Goal: Task Accomplishment & Management: Manage account settings

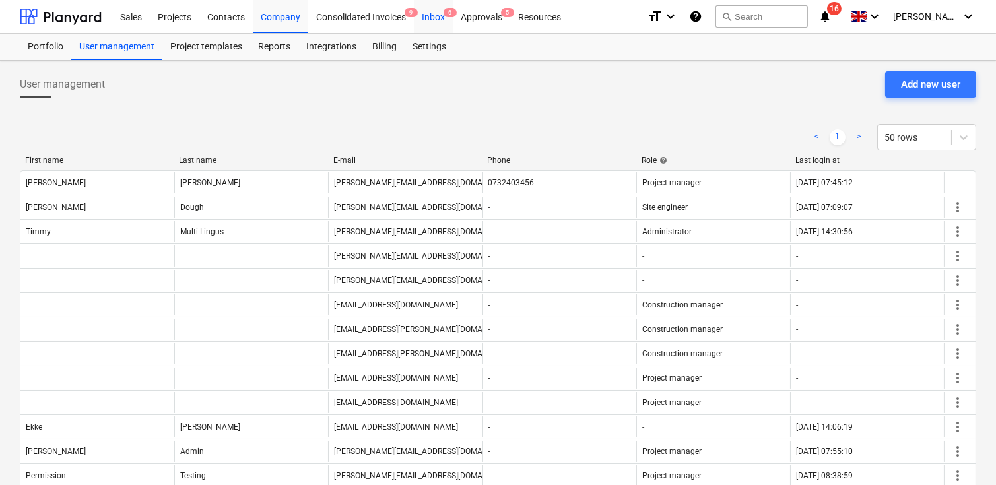
click at [418, 32] on div "Inbox 6" at bounding box center [433, 16] width 39 height 34
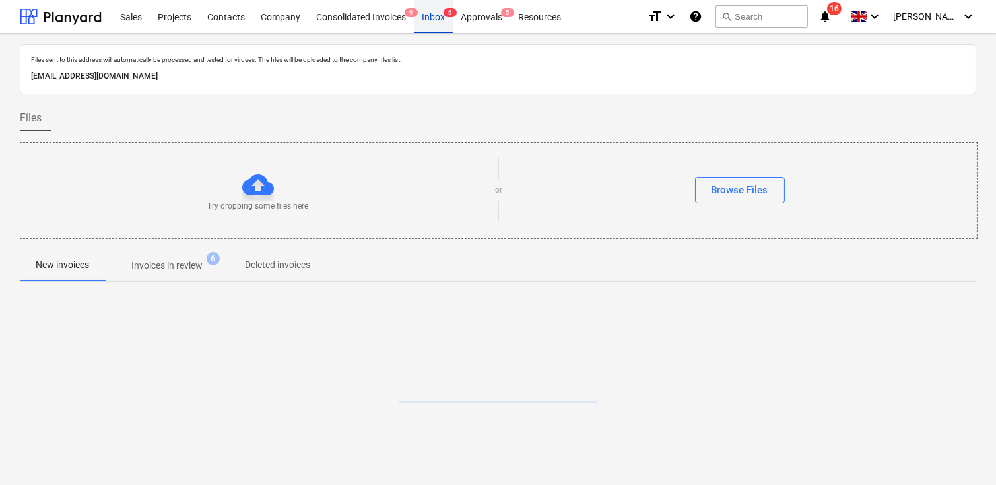
click at [438, 15] on div "Inbox 6" at bounding box center [433, 16] width 39 height 34
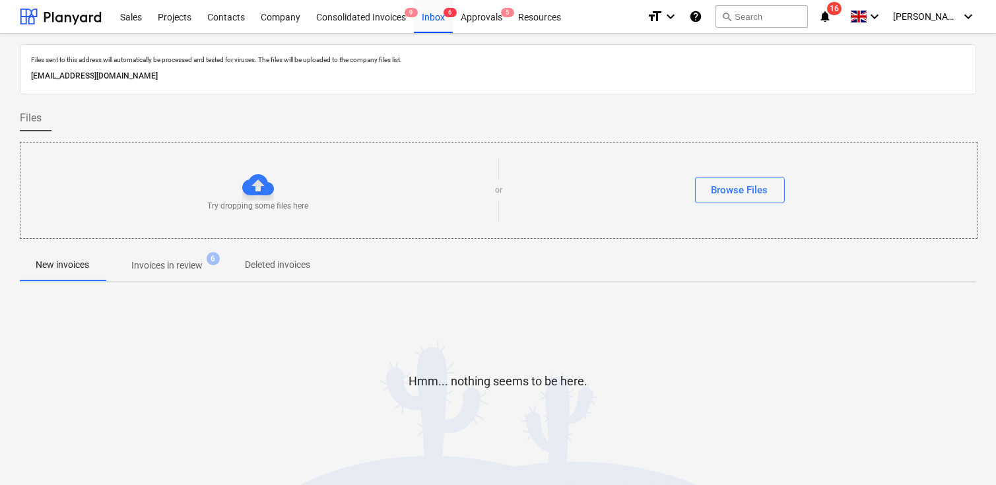
click at [157, 275] on span "Invoices in review 6" at bounding box center [167, 265] width 124 height 24
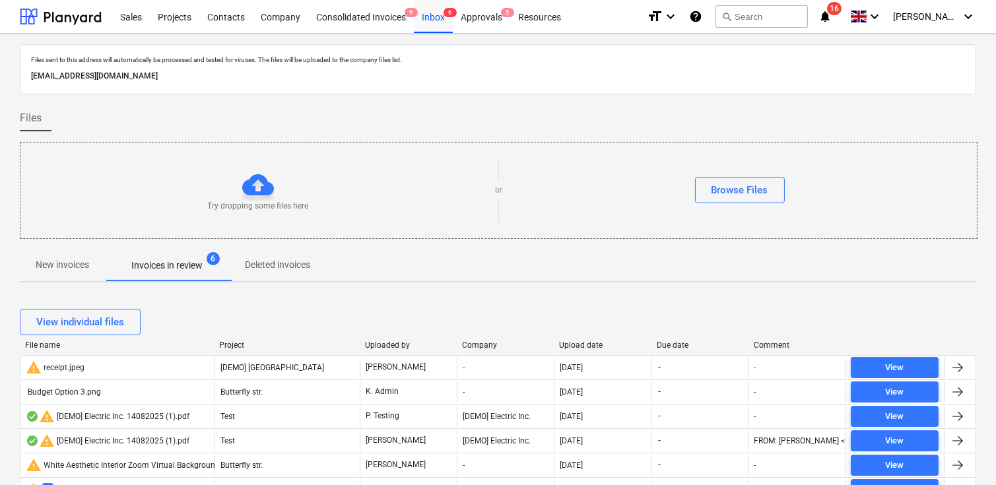
click at [78, 267] on p "New invoices" at bounding box center [62, 265] width 53 height 14
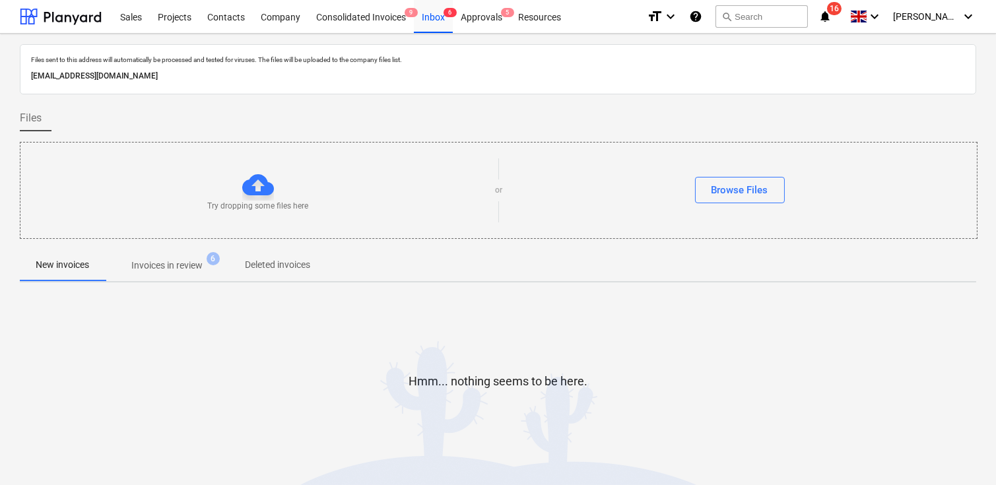
click at [172, 271] on p "Invoices in review" at bounding box center [166, 266] width 71 height 14
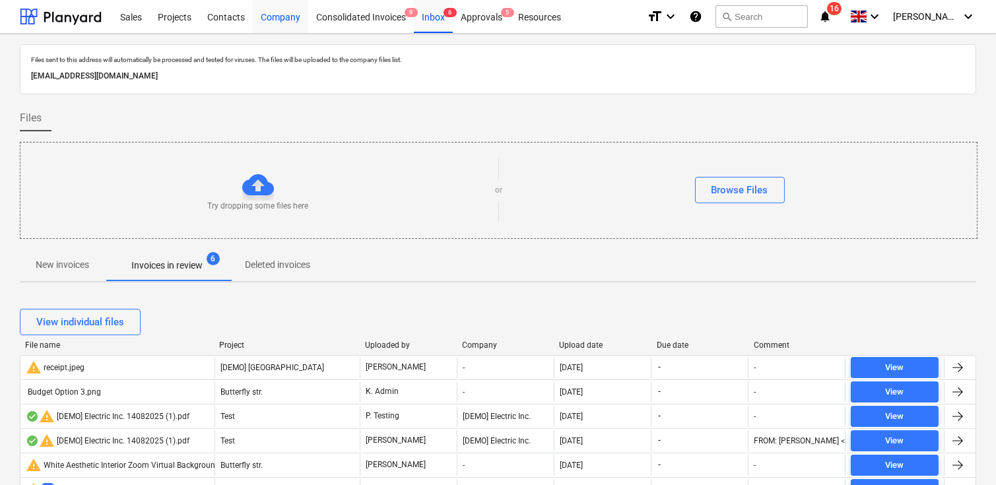
click at [291, 19] on div "Company" at bounding box center [280, 16] width 55 height 34
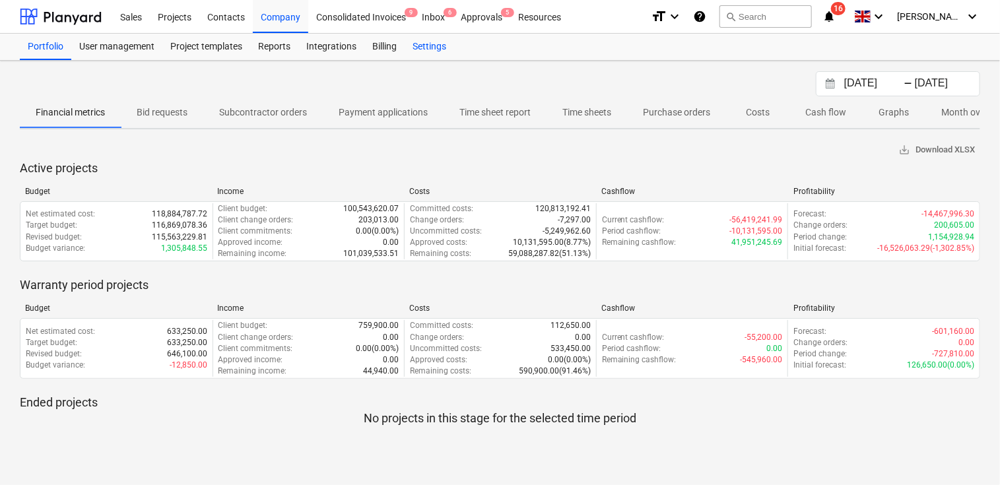
click at [430, 47] on div "Settings" at bounding box center [429, 47] width 49 height 26
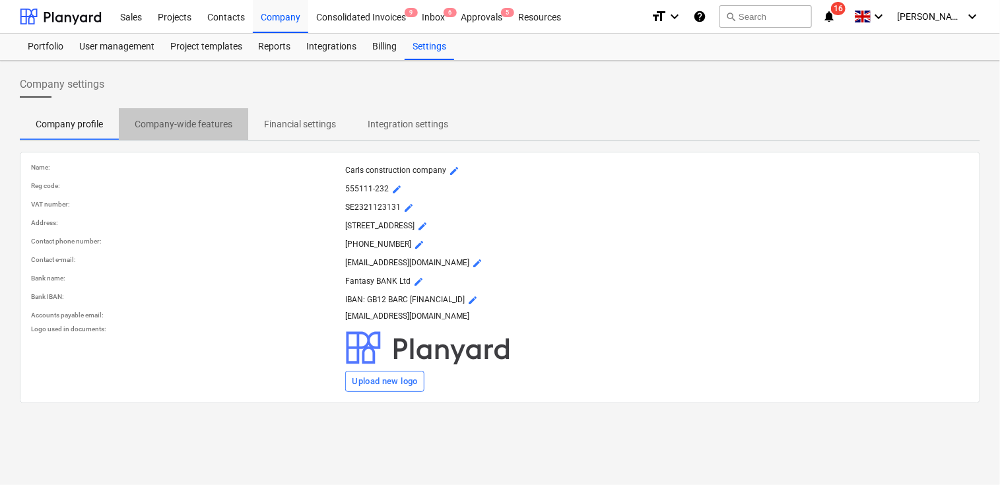
click at [202, 127] on p "Company-wide features" at bounding box center [184, 124] width 98 height 14
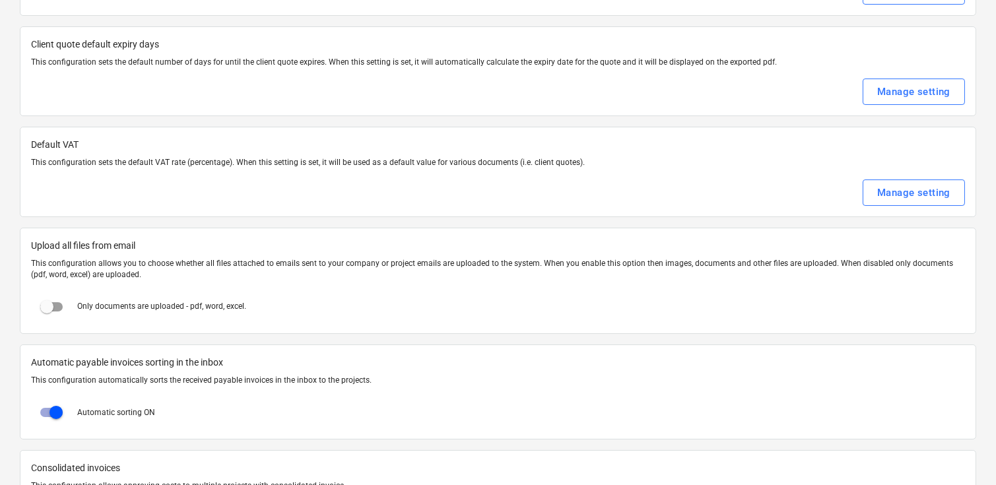
scroll to position [539, 0]
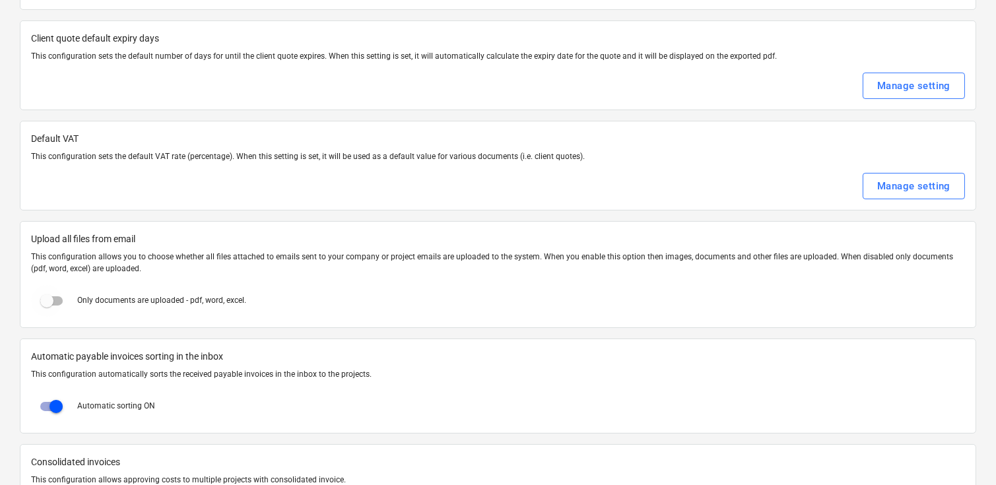
click at [56, 297] on input "checkbox" at bounding box center [47, 301] width 32 height 32
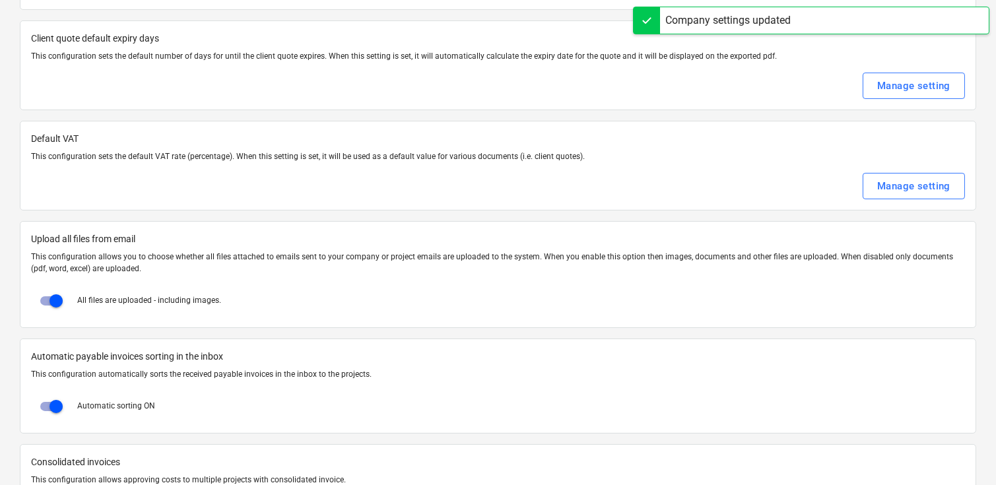
click at [57, 300] on input "checkbox" at bounding box center [56, 301] width 32 height 32
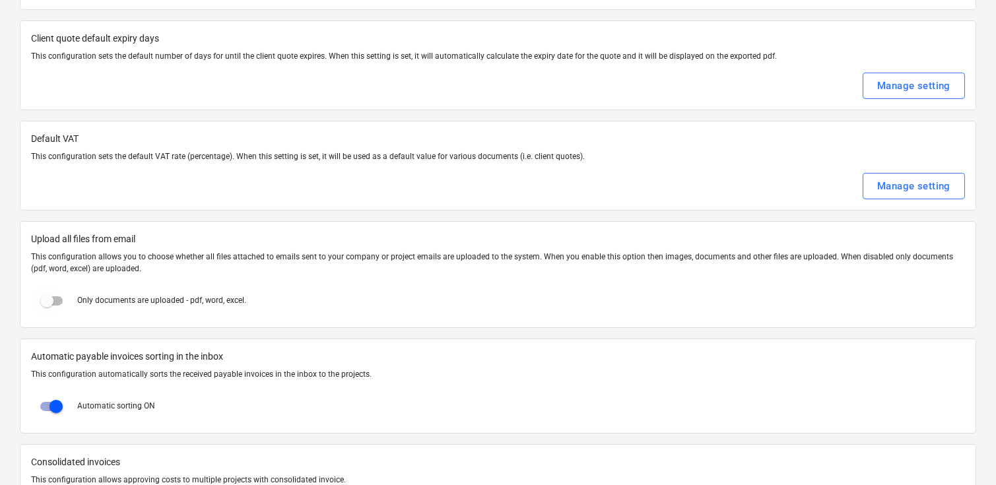
click at [55, 298] on input "checkbox" at bounding box center [47, 301] width 32 height 32
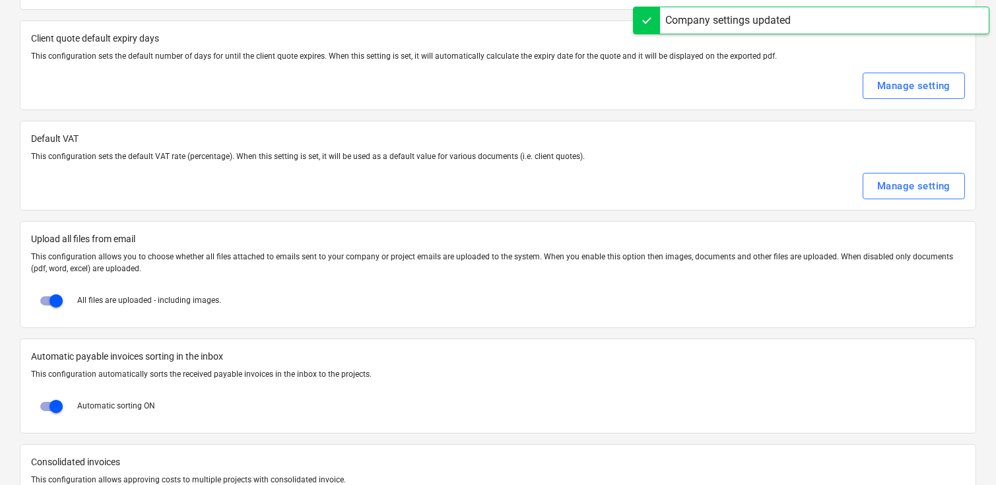
click at [51, 296] on input "checkbox" at bounding box center [56, 301] width 32 height 32
click at [55, 299] on input "checkbox" at bounding box center [47, 301] width 32 height 32
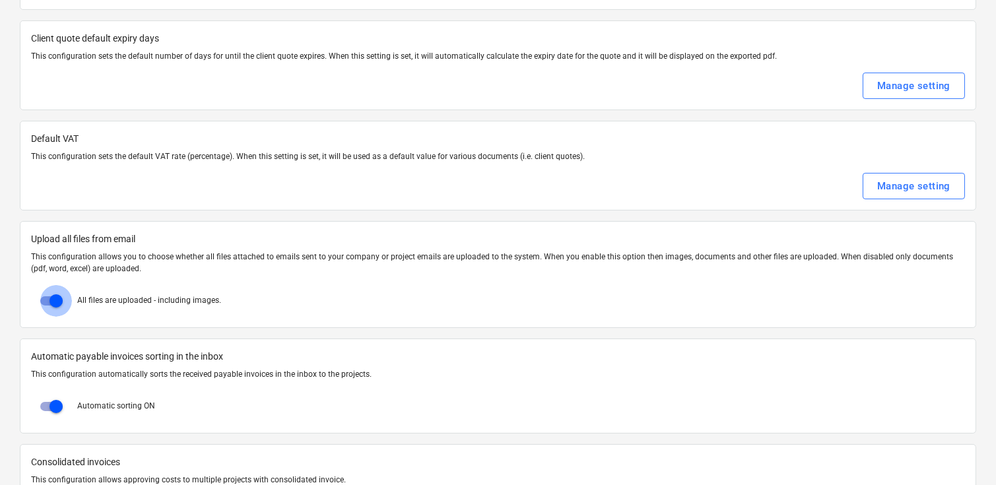
click at [51, 298] on input "checkbox" at bounding box center [56, 301] width 32 height 32
checkbox input "false"
